Goal: Task Accomplishment & Management: Manage account settings

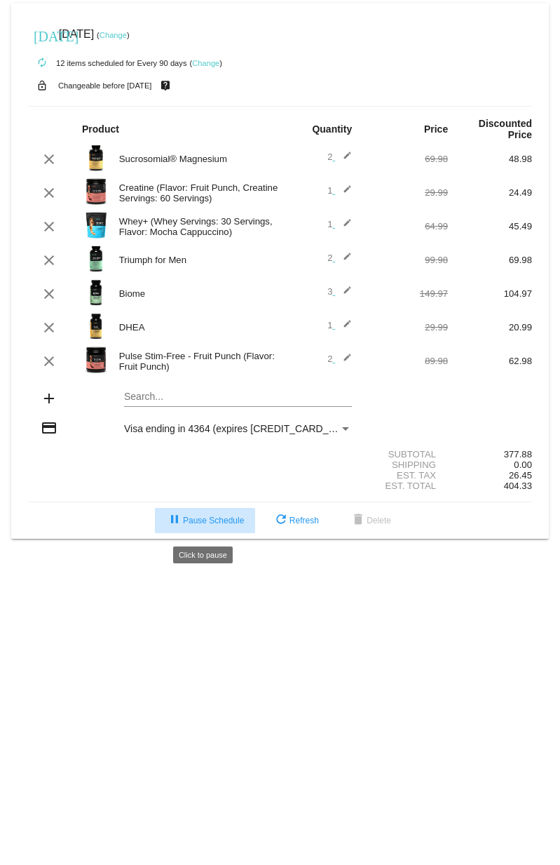
click at [196, 519] on span "pause Pause Schedule" at bounding box center [205, 521] width 78 height 10
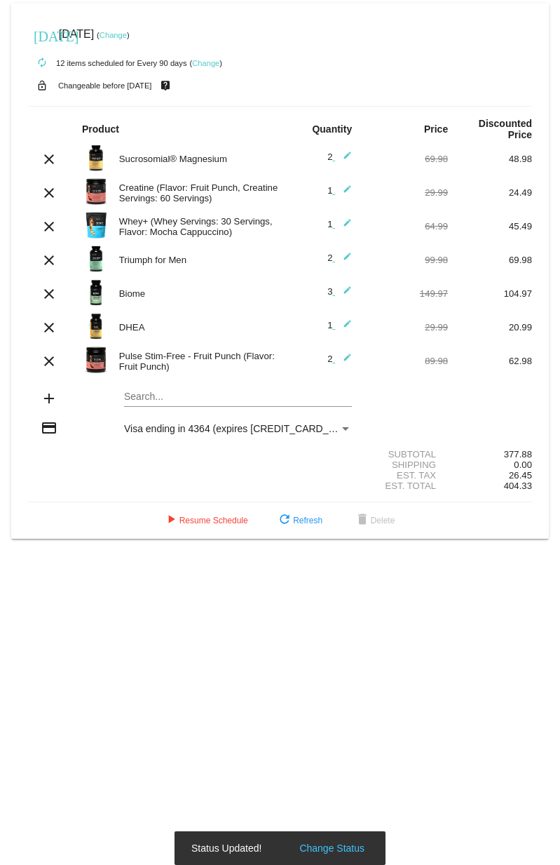
click at [234, 638] on body "[DATE] [DATE] ( Change ) autorenew 12 items scheduled for Every 90 days ( Chang…" at bounding box center [280, 432] width 560 height 865
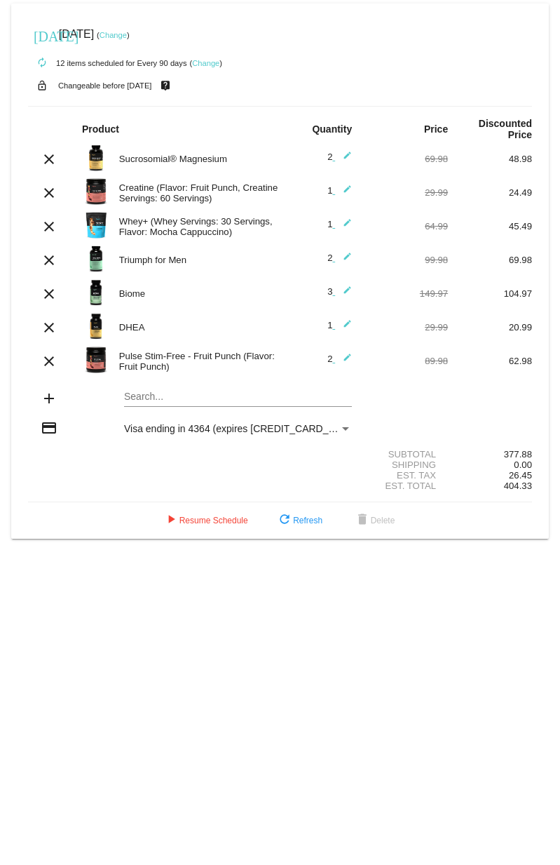
click at [127, 33] on link "Change" at bounding box center [113, 35] width 27 height 8
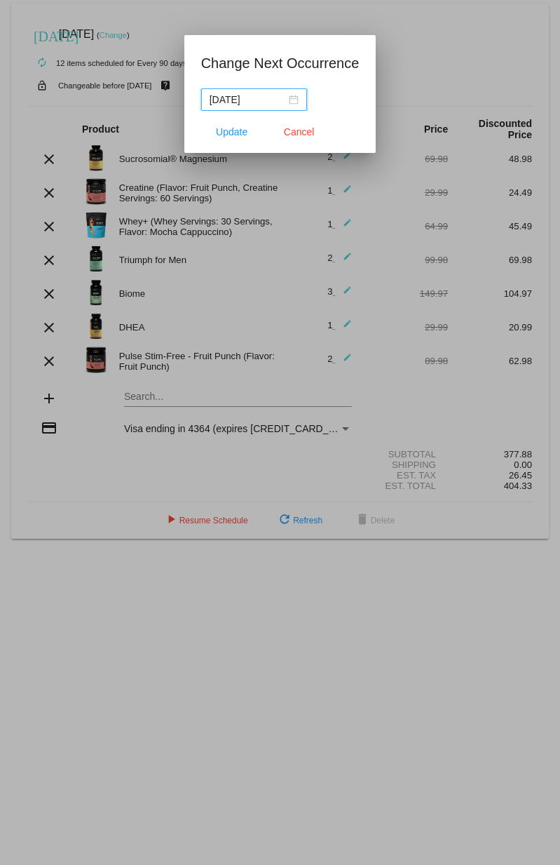
click at [291, 98] on div "[DATE]" at bounding box center [254, 99] width 89 height 15
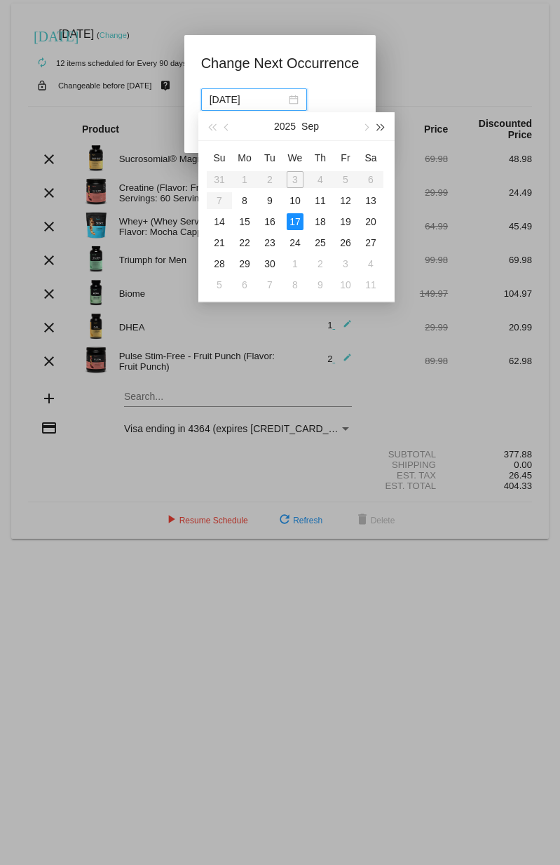
click at [379, 126] on span "button" at bounding box center [381, 127] width 7 height 7
click at [217, 136] on button "button" at bounding box center [211, 126] width 15 height 28
click at [216, 132] on button "button" at bounding box center [211, 126] width 15 height 28
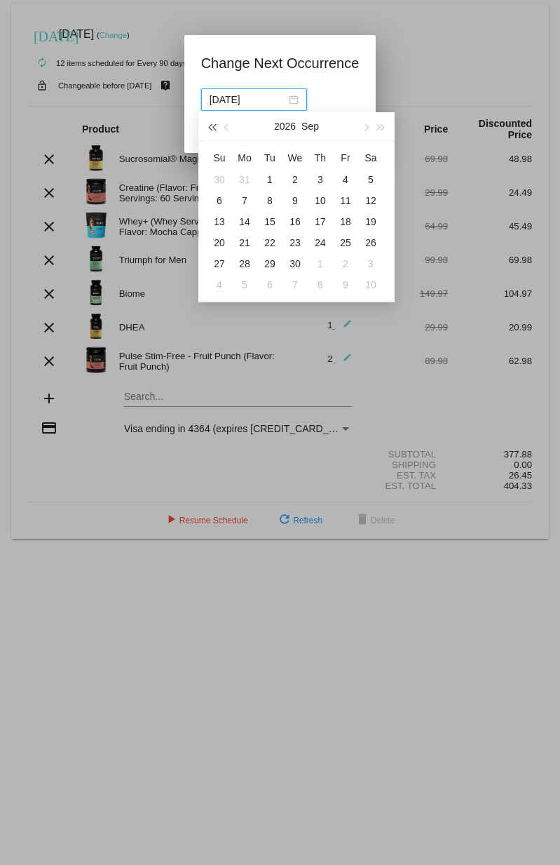
click at [216, 132] on button "button" at bounding box center [211, 126] width 15 height 28
click at [383, 127] on span "button" at bounding box center [381, 127] width 7 height 7
click at [211, 126] on span "button" at bounding box center [211, 127] width 7 height 7
click at [368, 122] on button "button" at bounding box center [365, 126] width 15 height 28
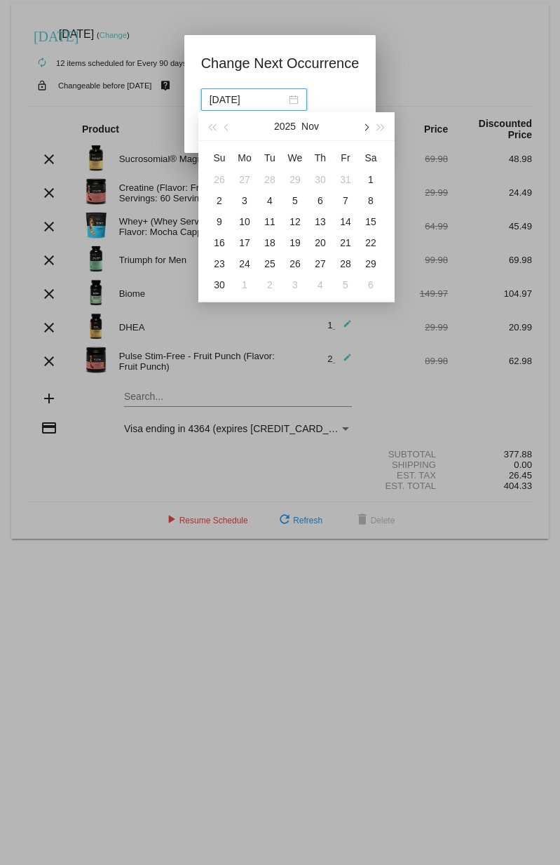
click at [368, 122] on button "button" at bounding box center [365, 126] width 15 height 28
click at [217, 263] on div "25" at bounding box center [219, 263] width 17 height 17
type input "[DATE]"
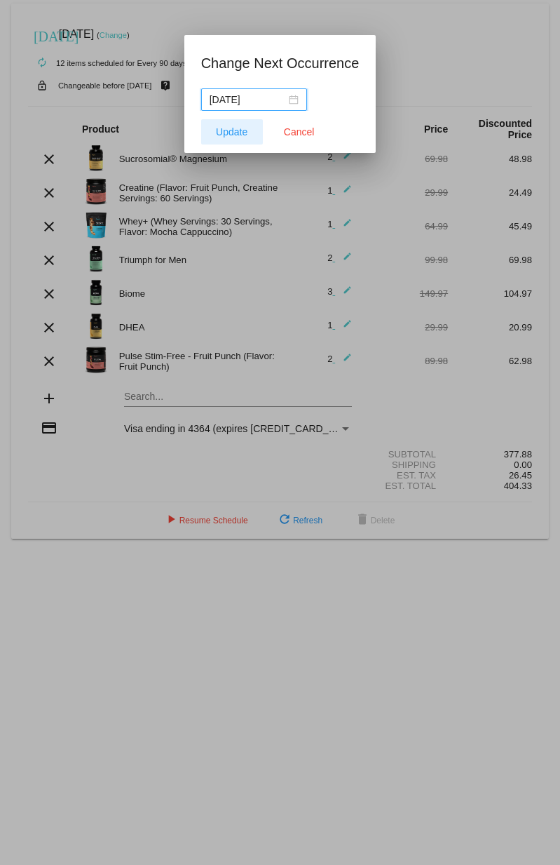
click at [231, 130] on span "Update" at bounding box center [232, 131] width 32 height 11
